Goal: Task Accomplishment & Management: Use online tool/utility

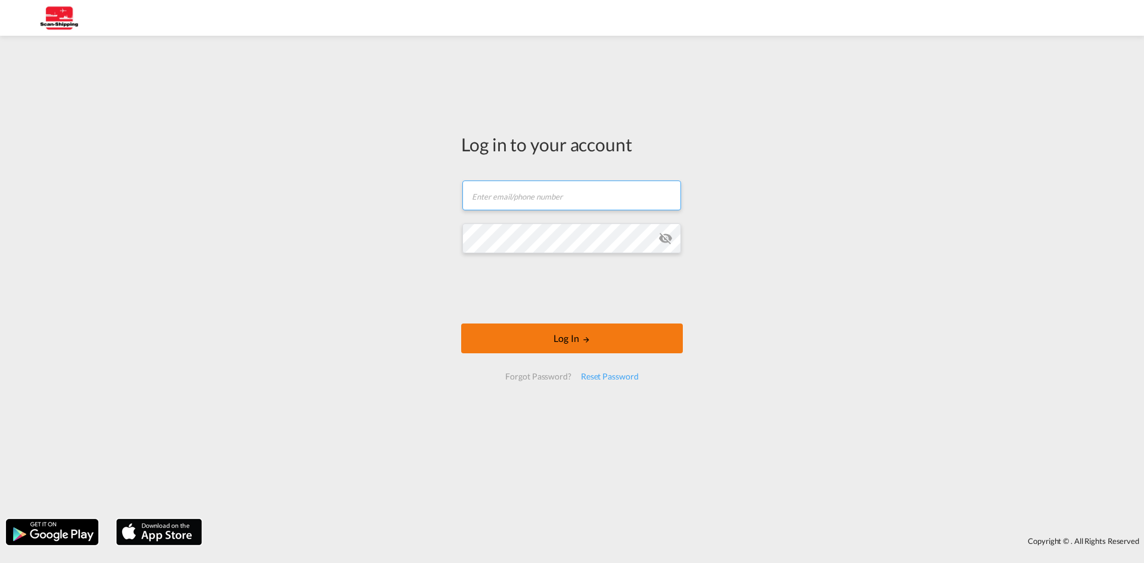
type input "[EMAIL_ADDRESS][DOMAIN_NAME]"
click at [622, 347] on button "Log In" at bounding box center [572, 338] width 222 height 30
